Goal: Book appointment/travel/reservation

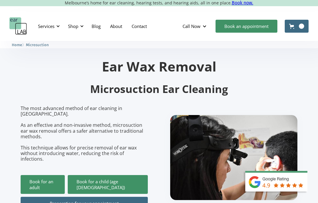
scroll to position [10, 0]
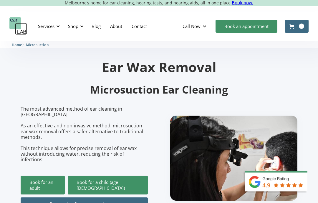
click at [138, 27] on link "Contact" at bounding box center [139, 26] width 25 height 17
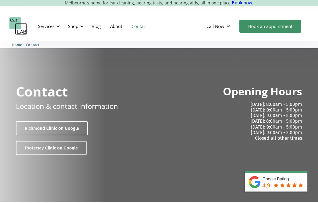
click at [40, 127] on link "Richmond Clinic on Google" at bounding box center [52, 128] width 72 height 14
click at [50, 25] on div "Services" at bounding box center [46, 26] width 17 height 6
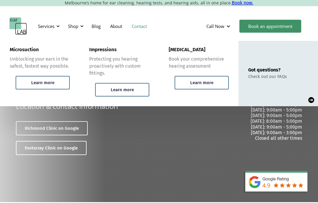
click at [45, 82] on div "Learn more" at bounding box center [42, 82] width 23 height 5
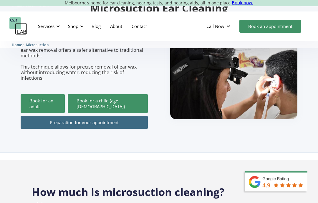
scroll to position [92, 0]
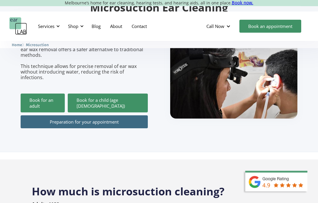
click at [44, 94] on link "Book for an adult" at bounding box center [43, 103] width 44 height 19
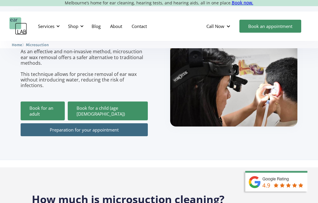
scroll to position [91, 0]
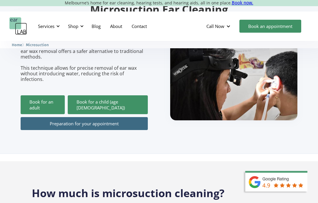
click at [55, 117] on link "Preparation for your appointment" at bounding box center [84, 123] width 127 height 13
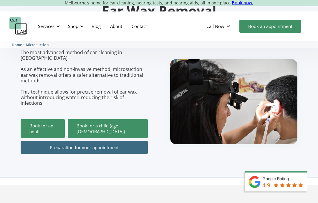
scroll to position [0, 0]
